Goal: Communication & Community: Connect with others

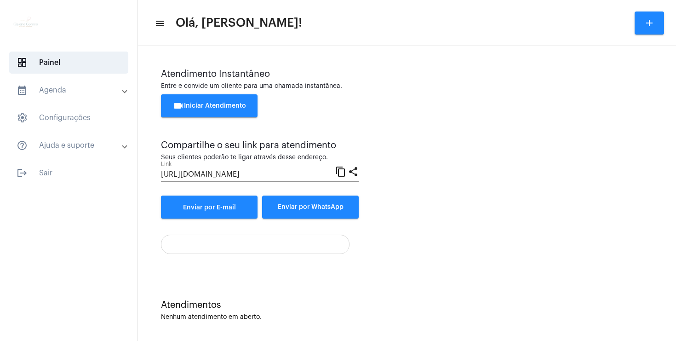
click at [225, 105] on span "videocam Iniciar Atendimento" at bounding box center [209, 106] width 73 height 6
click at [191, 108] on span "videocam Iniciar Atendimento" at bounding box center [209, 106] width 73 height 6
click at [220, 108] on span "videocam Iniciar Atendimento" at bounding box center [209, 106] width 73 height 6
click at [209, 109] on button "videocam Iniciar Atendimento" at bounding box center [209, 105] width 97 height 23
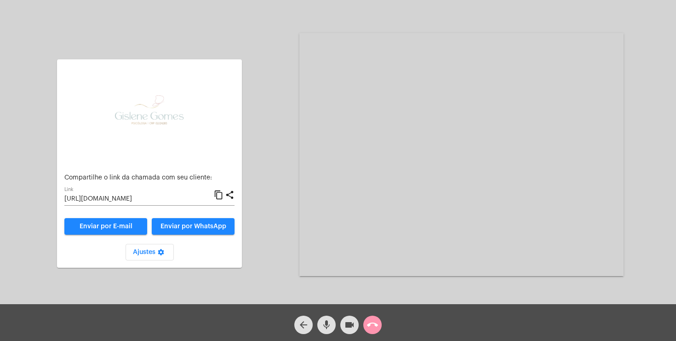
click at [117, 228] on span "Enviar por E-mail" at bounding box center [106, 226] width 53 height 6
click at [328, 323] on mat-icon "mic" at bounding box center [326, 324] width 11 height 11
click at [328, 323] on mat-icon "mic_off" at bounding box center [326, 324] width 11 height 11
